Goal: Find specific page/section: Locate a particular part of the current website

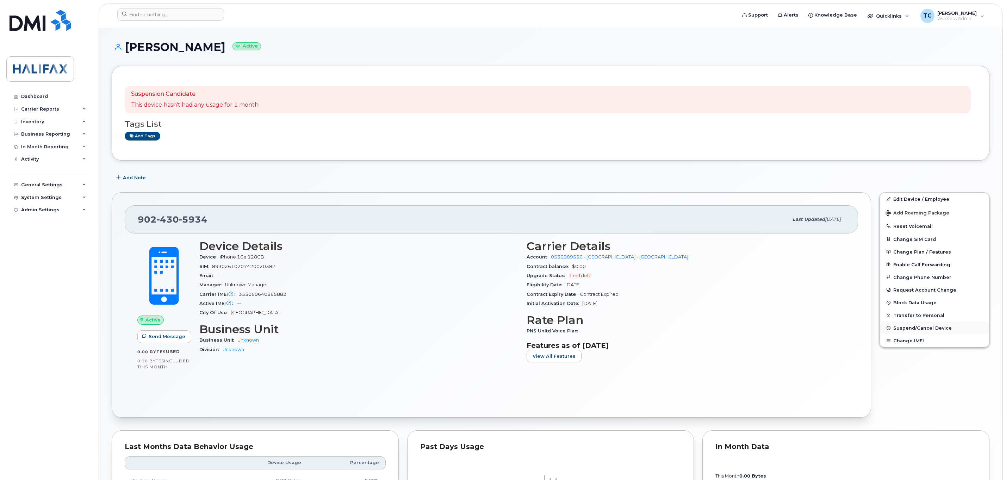
click at [912, 330] on span "Suspend/Cancel Device" at bounding box center [922, 327] width 58 height 5
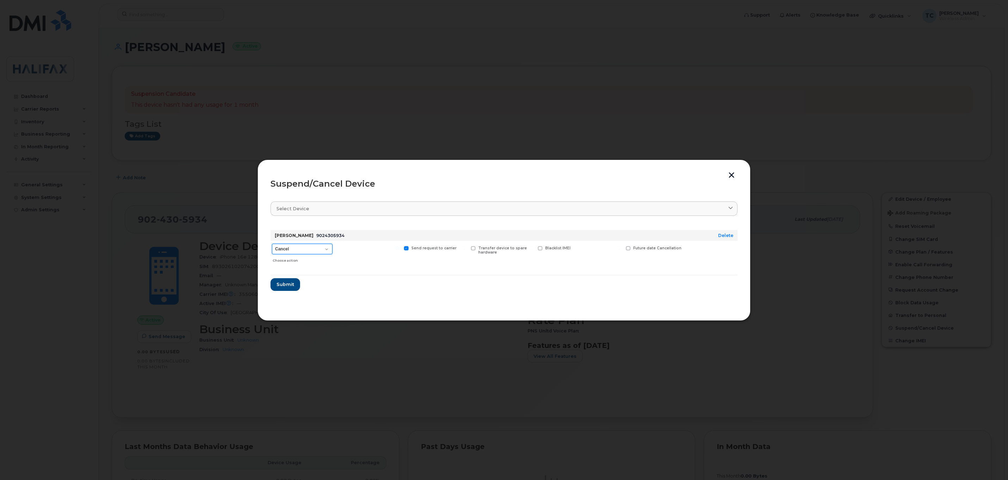
click at [309, 247] on select "Cancel Suspend - Extend Suspension Suspend - Reduced Rate Suspend - Full Rate S…" at bounding box center [302, 249] width 61 height 11
click at [272, 244] on select "Cancel Suspend - Extend Suspension Suspend - Reduced Rate Suspend - Full Rate S…" at bounding box center [302, 249] width 61 height 11
click at [290, 286] on span "Submit" at bounding box center [285, 284] width 18 height 7
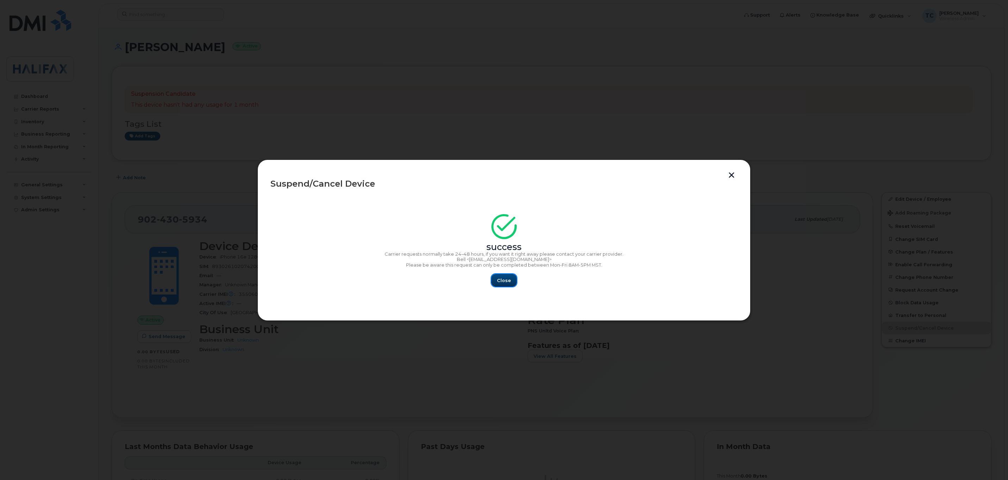
click at [505, 284] on span "Close" at bounding box center [504, 280] width 14 height 7
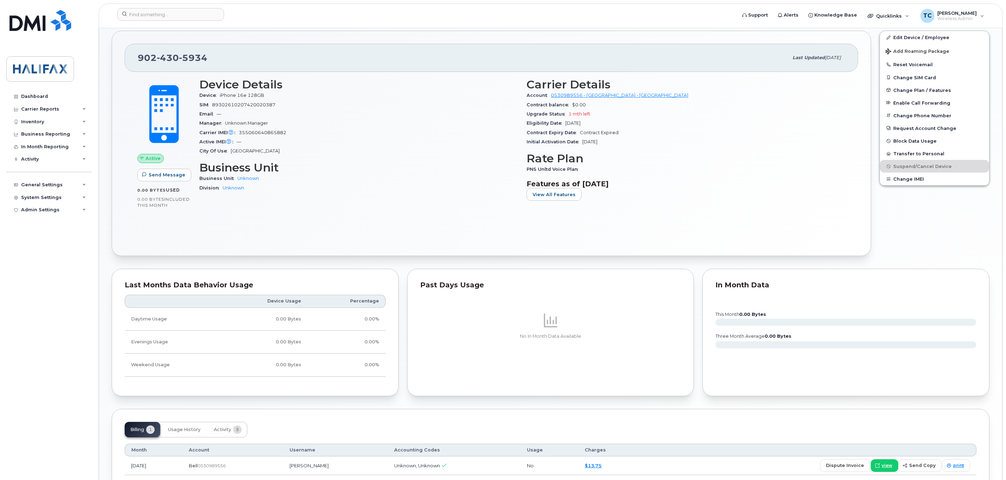
scroll to position [215, 0]
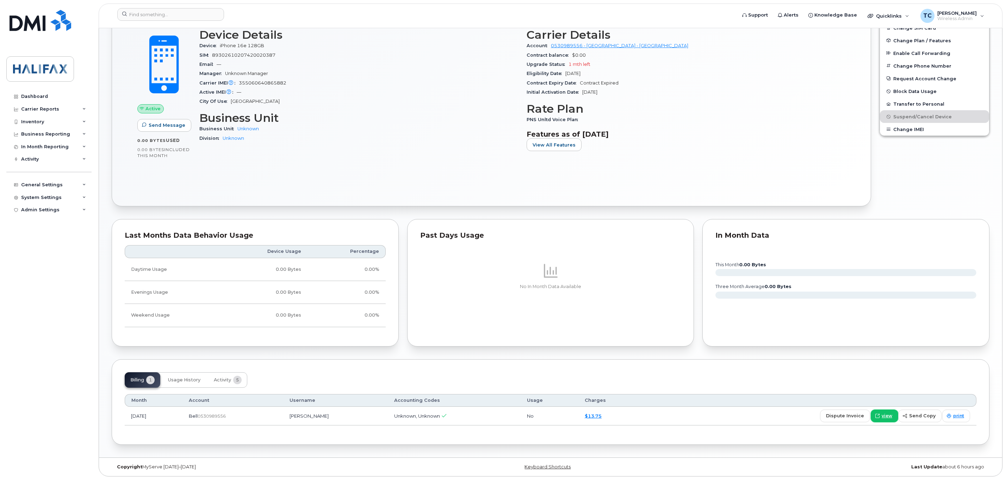
click at [890, 415] on span "view" at bounding box center [887, 416] width 11 height 6
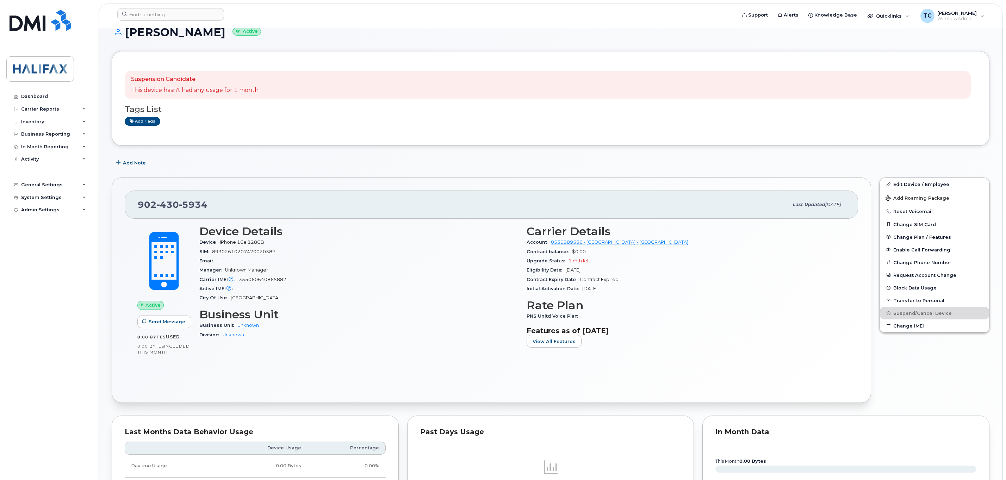
scroll to position [0, 0]
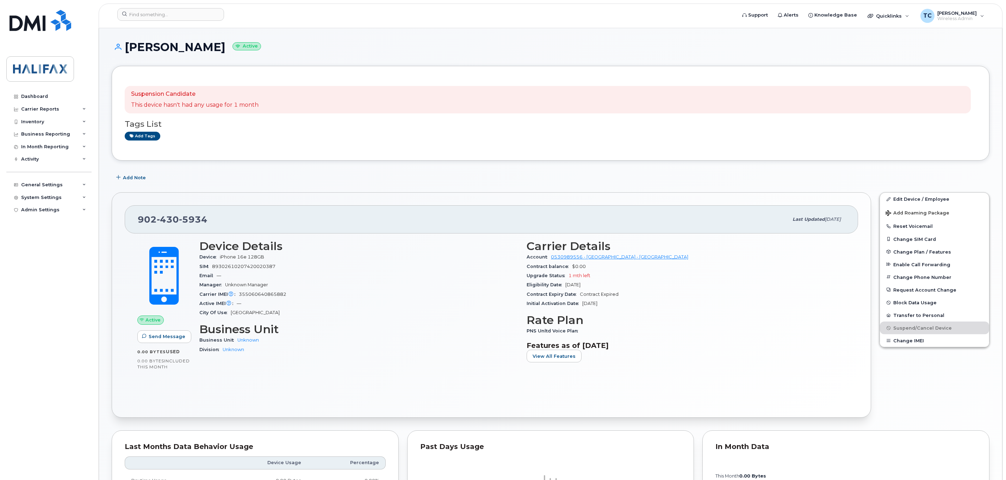
click at [170, 7] on header "Support Alerts Knowledge Base Quicklinks Suspend / Cancel Device Change SIM Car…" at bounding box center [551, 16] width 904 height 25
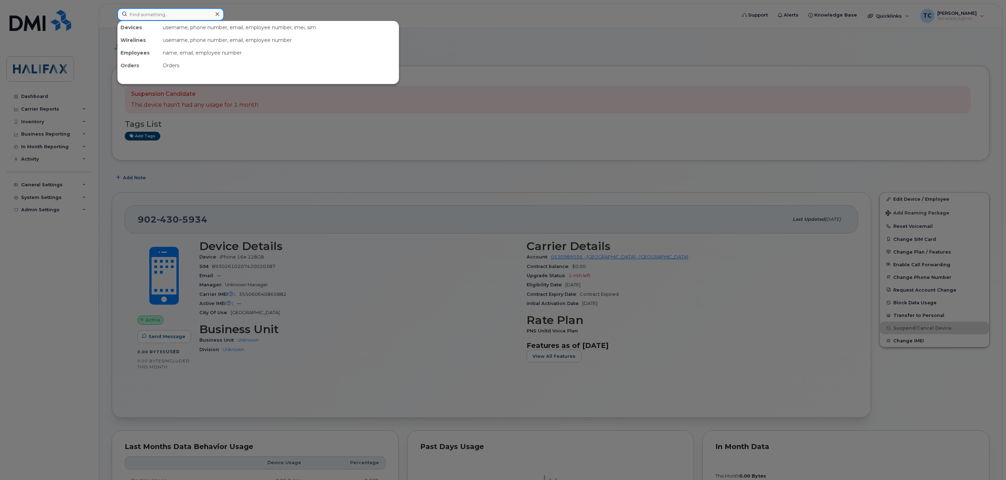
click at [168, 10] on input at bounding box center [170, 14] width 107 height 13
paste input "samaccountname lastlogondate enabled Due to be replaced ServiceNow State SCCM n…"
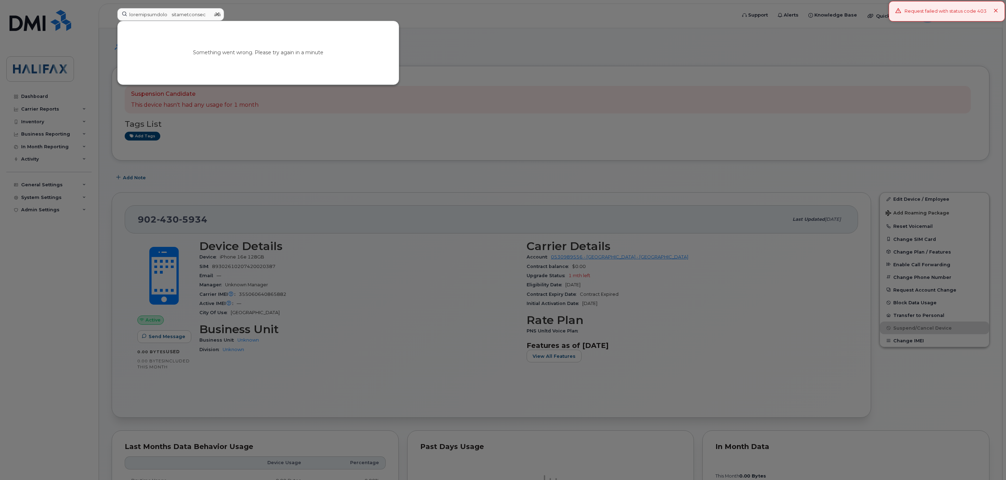
drag, startPoint x: 448, startPoint y: 155, endPoint x: 291, endPoint y: 170, distance: 158.6
click at [445, 155] on div at bounding box center [503, 240] width 1006 height 480
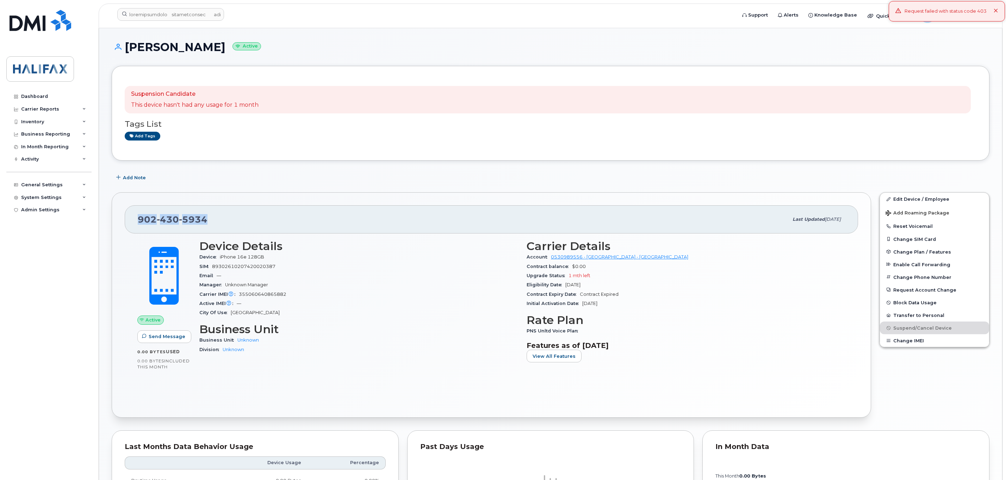
drag, startPoint x: 222, startPoint y: 221, endPoint x: 108, endPoint y: 221, distance: 114.1
click at [108, 223] on div "902 430 5934 Last updated Jul 29, 2025 Active Send Message 0.00 Bytes  used 0.0…" at bounding box center [491, 305] width 768 height 234
copy span "902 430 5934"
click at [176, 13] on input at bounding box center [170, 14] width 107 height 13
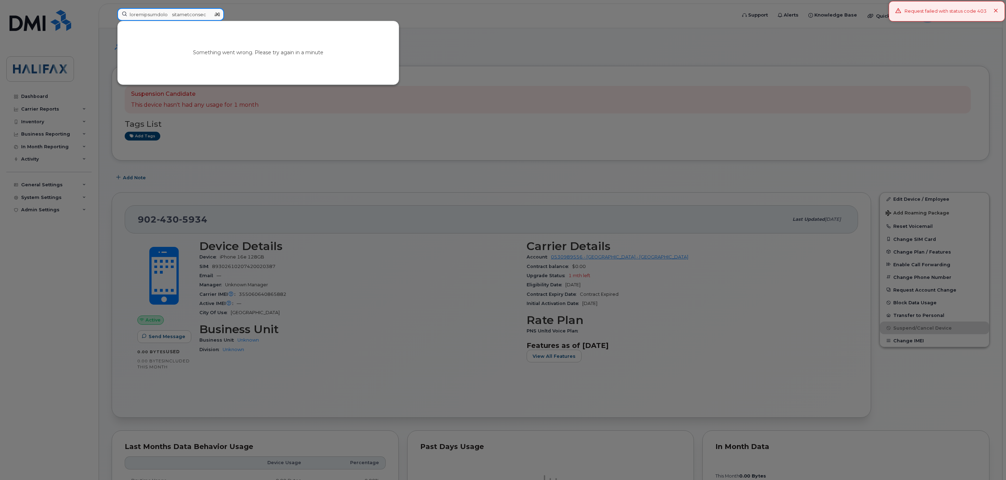
paste input "9024305934"
click at [198, 14] on input at bounding box center [170, 14] width 107 height 13
click at [197, 13] on input at bounding box center [170, 14] width 107 height 13
paste input "9024305934"
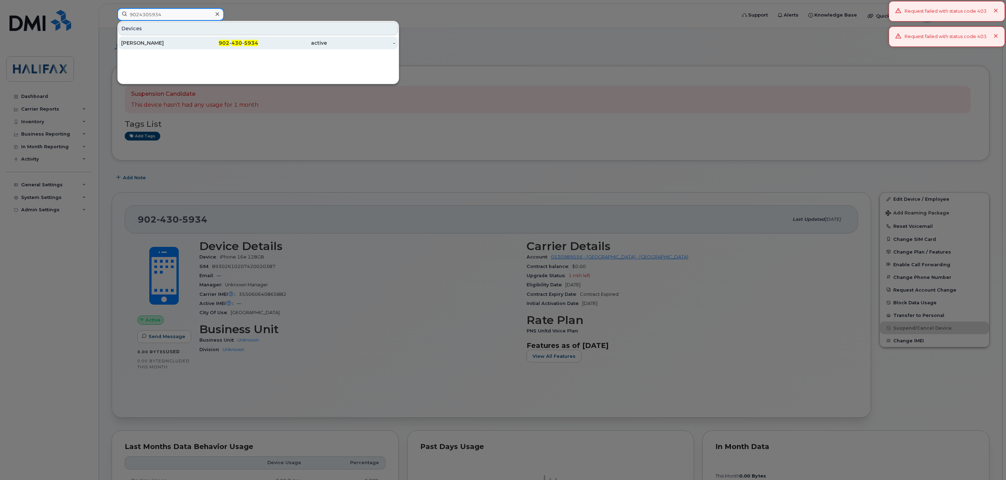
type input "9024305934"
click at [159, 39] on div "Justine Du Pont" at bounding box center [155, 43] width 69 height 13
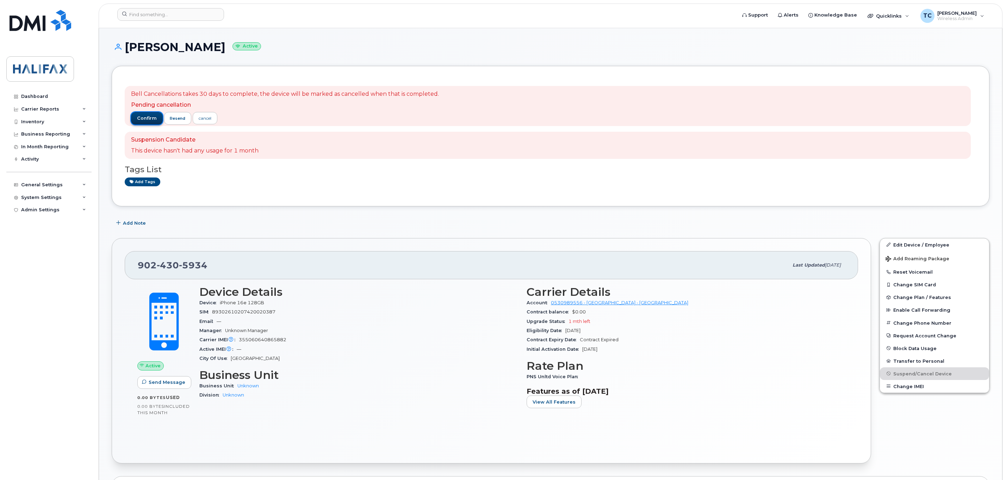
click at [141, 116] on span "confirm" at bounding box center [147, 118] width 20 height 6
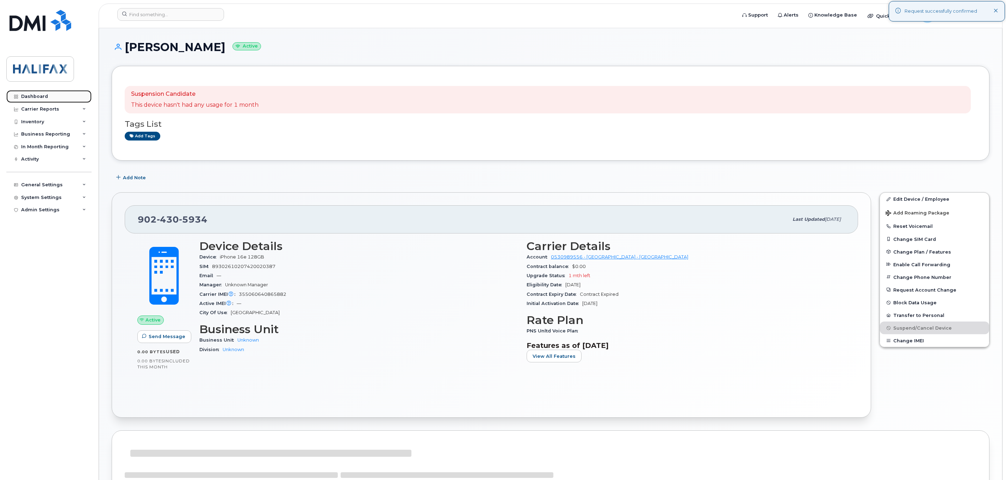
click at [36, 96] on div "Dashboard" at bounding box center [34, 97] width 27 height 6
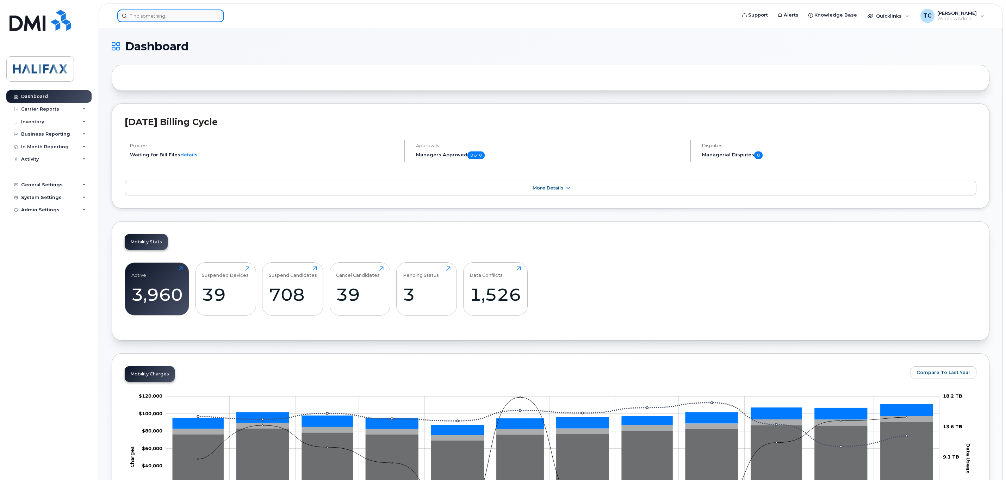
click at [174, 12] on input at bounding box center [170, 16] width 107 height 13
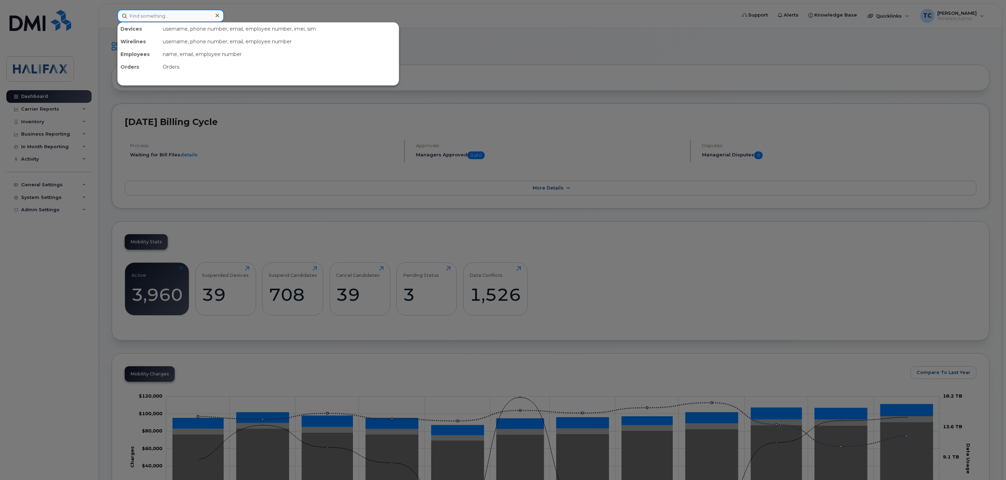
paste input "902-476-0059"
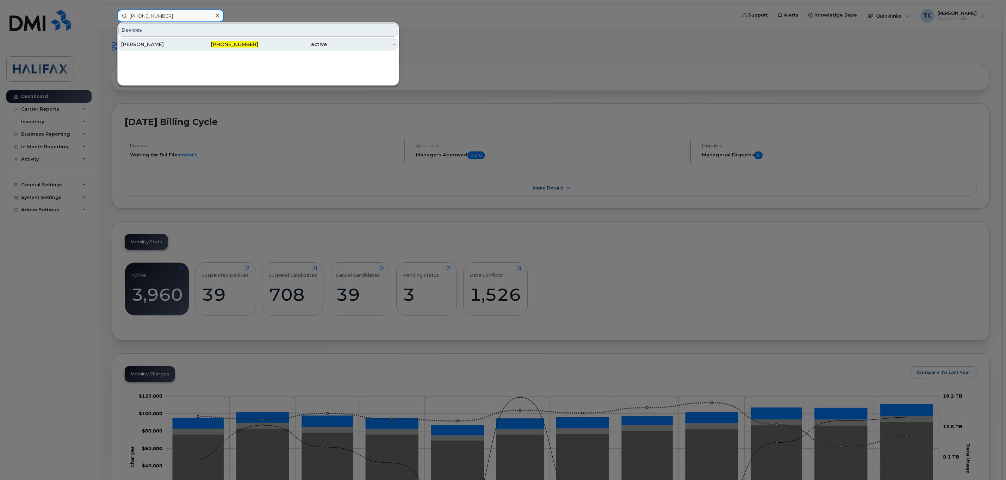
type input "902-476-0059"
click at [142, 45] on div "Martin Ward" at bounding box center [155, 44] width 69 height 7
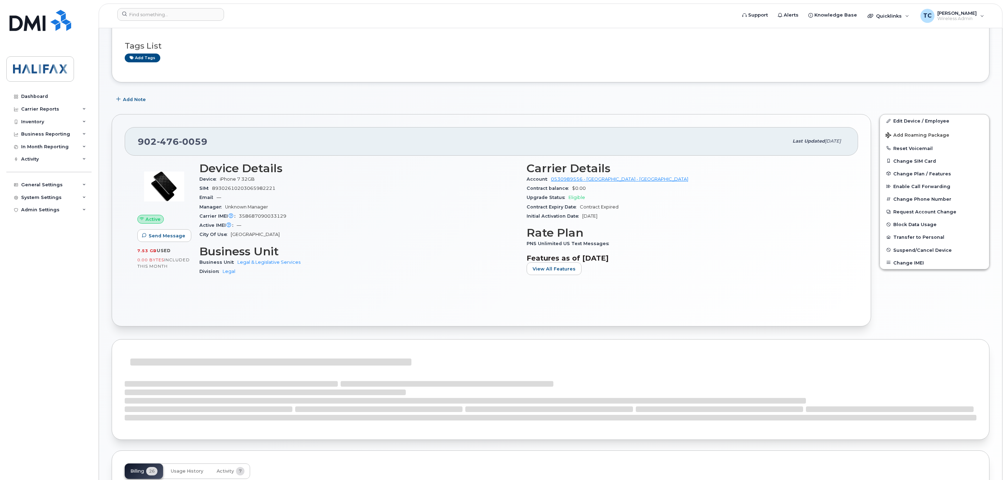
scroll to position [53, 0]
click at [548, 267] on span "View All Features" at bounding box center [554, 267] width 43 height 7
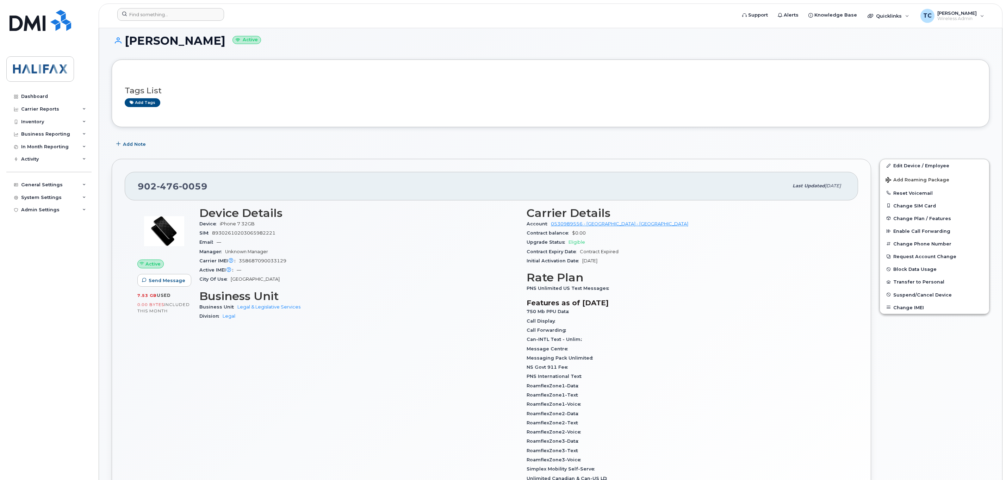
scroll to position [0, 0]
